Goal: Transaction & Acquisition: Purchase product/service

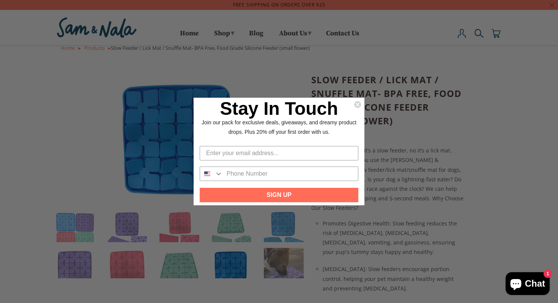
click at [442, 146] on div "Close dialog Stay In Touch Join our pack for exclusive deals, giveaways, and dr…" at bounding box center [279, 151] width 558 height 303
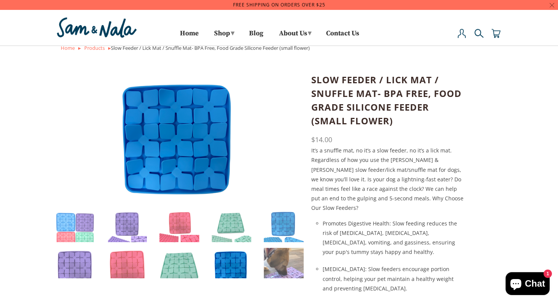
click at [248, 257] on img at bounding box center [232, 268] width 40 height 40
click at [480, 32] on img at bounding box center [479, 33] width 9 height 9
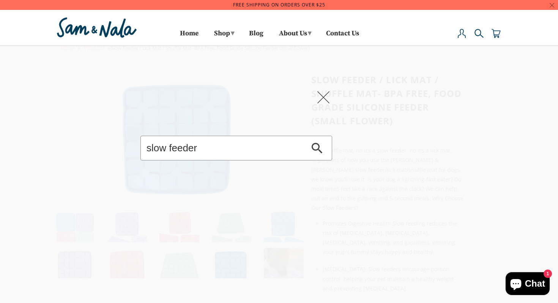
type input "slow feeder"
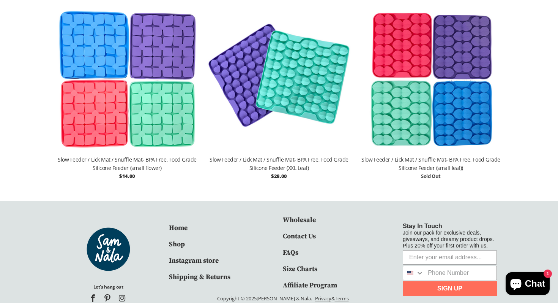
scroll to position [240, 0]
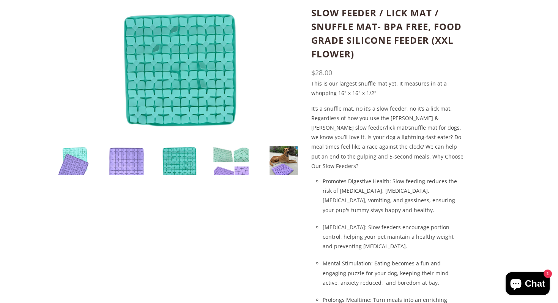
scroll to position [66, 0]
click at [289, 158] on img at bounding box center [284, 165] width 40 height 40
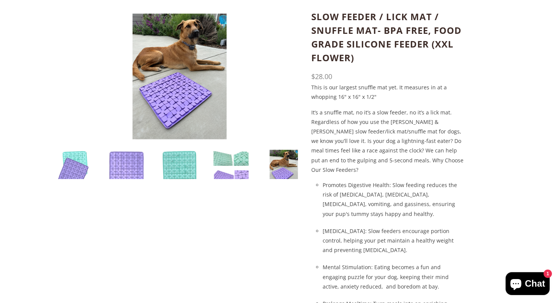
scroll to position [0, 0]
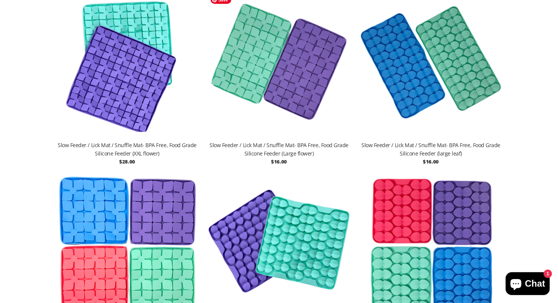
scroll to position [73, 0]
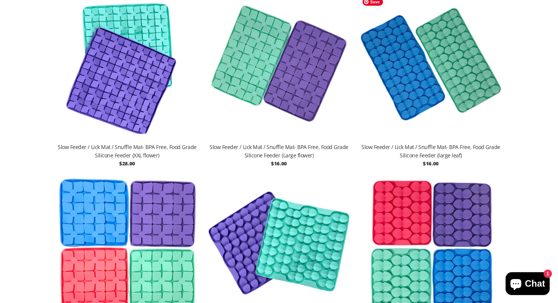
click at [458, 55] on img at bounding box center [431, 66] width 144 height 144
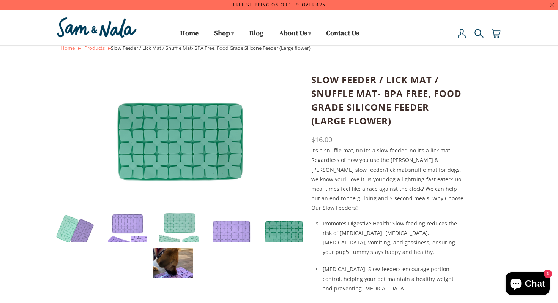
click at [183, 270] on img at bounding box center [173, 272] width 40 height 48
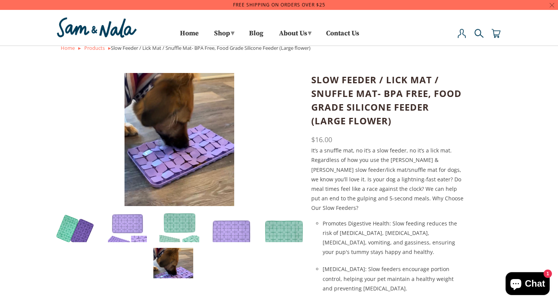
click at [87, 229] on img at bounding box center [75, 232] width 40 height 40
